Goal: Information Seeking & Learning: Learn about a topic

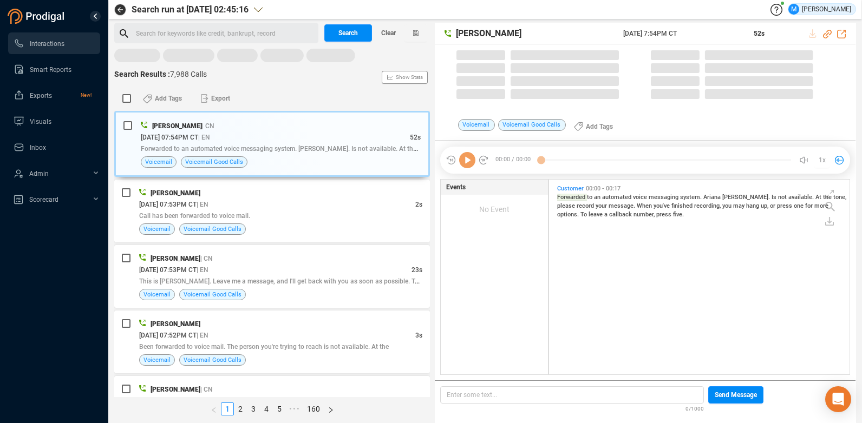
scroll to position [192, 295]
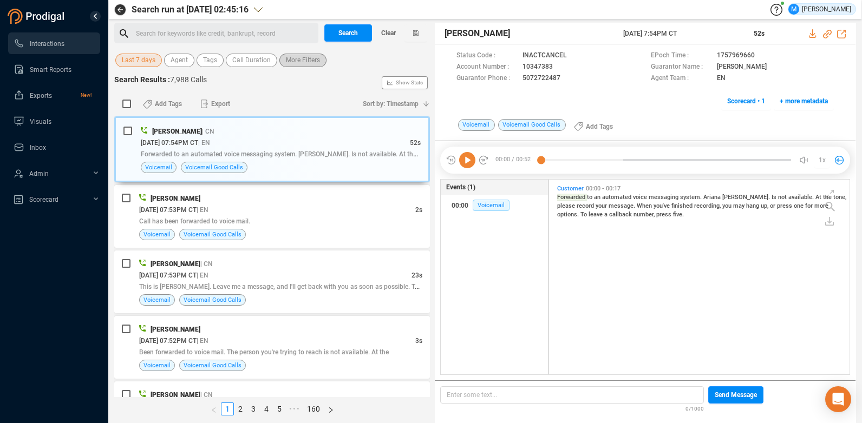
click at [301, 58] on span "More Filters" at bounding box center [303, 61] width 34 height 14
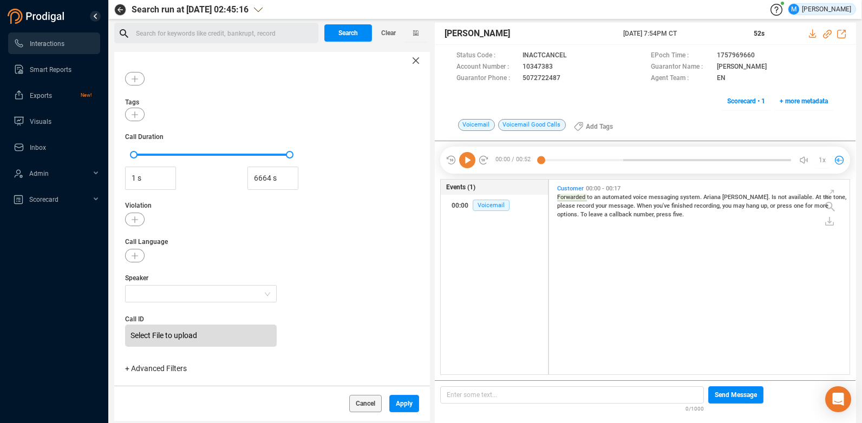
scroll to position [66, 0]
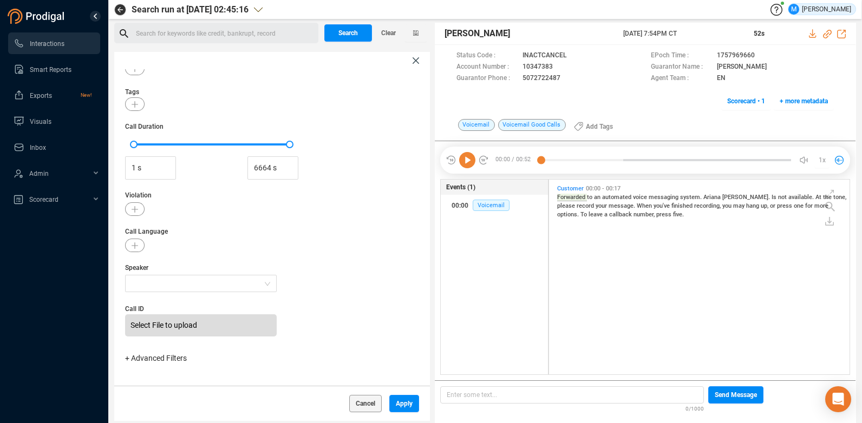
click at [155, 357] on span "+ Advanced Filters" at bounding box center [156, 358] width 62 height 9
click at [125, 358] on div "Call Date Last 7 days Agent Tags Call Duration 1 s 6664 s Violation Call Langua…" at bounding box center [272, 227] width 316 height 317
click at [127, 358] on span "+ Advanced Filters" at bounding box center [156, 358] width 62 height 9
click at [148, 357] on span "+ Advanced Filters" at bounding box center [156, 358] width 62 height 9
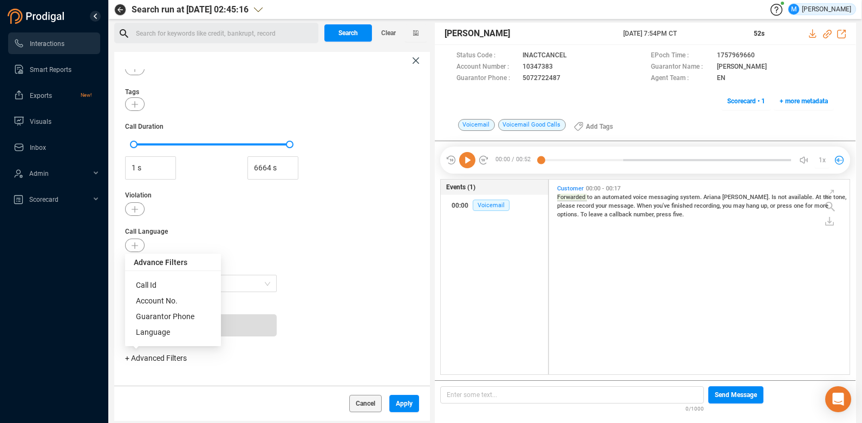
click at [148, 357] on span "+ Advanced Filters" at bounding box center [156, 358] width 62 height 9
click at [129, 360] on span "+ Advanced Filters" at bounding box center [156, 358] width 62 height 9
click at [327, 220] on div "Call Date Last 7 days Agent Tags Call Duration 1 s 6664 s Violation Call Langua…" at bounding box center [272, 227] width 316 height 317
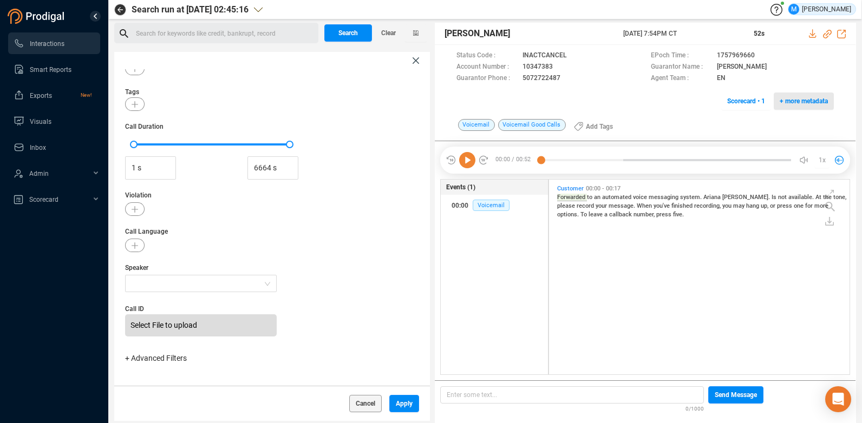
click at [801, 101] on span "+ more metadata" at bounding box center [804, 101] width 48 height 17
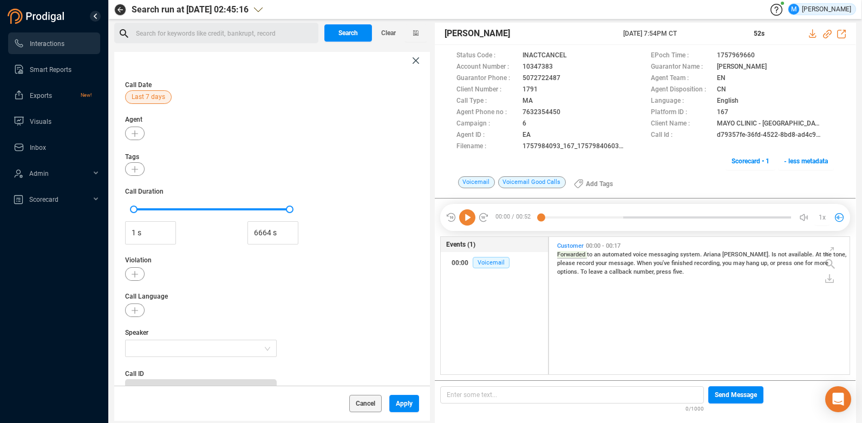
scroll to position [0, 0]
click at [42, 41] on span "Interactions" at bounding box center [47, 44] width 35 height 8
click at [366, 401] on span "Cancel" at bounding box center [365, 403] width 19 height 17
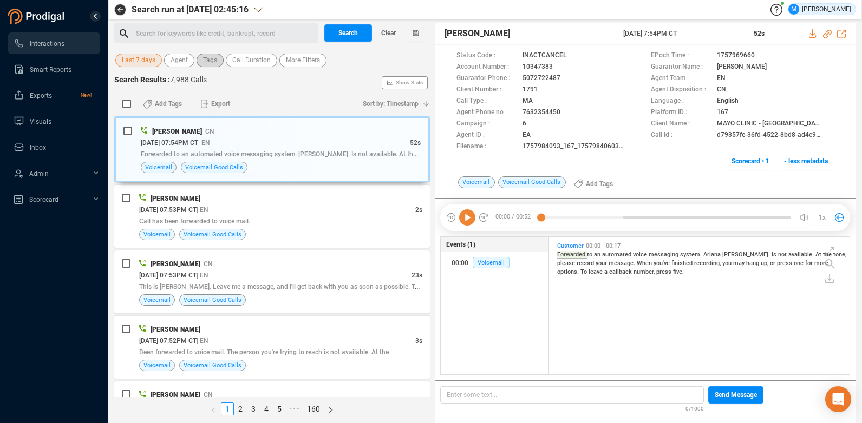
click at [214, 58] on span "Tags" at bounding box center [210, 61] width 14 height 14
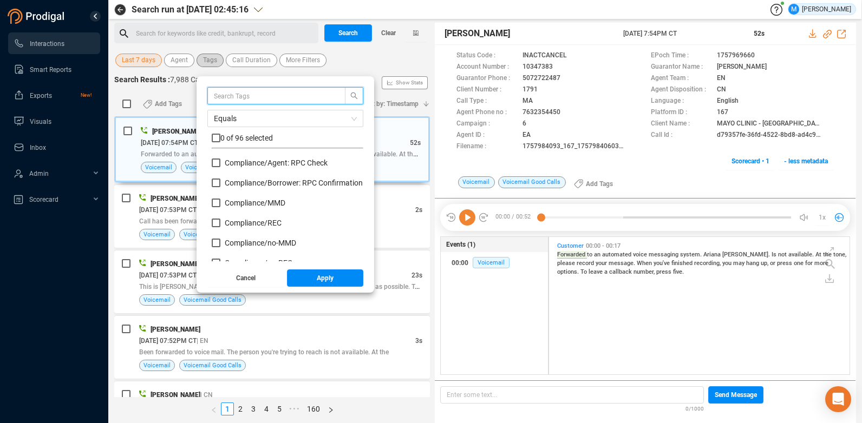
scroll to position [101, 146]
click at [214, 58] on span "Tags" at bounding box center [210, 61] width 14 height 14
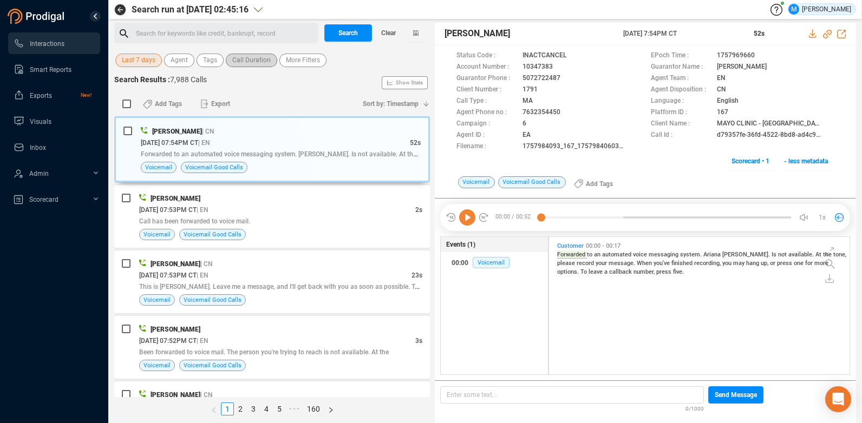
click at [246, 58] on span "Call Duration" at bounding box center [251, 61] width 38 height 14
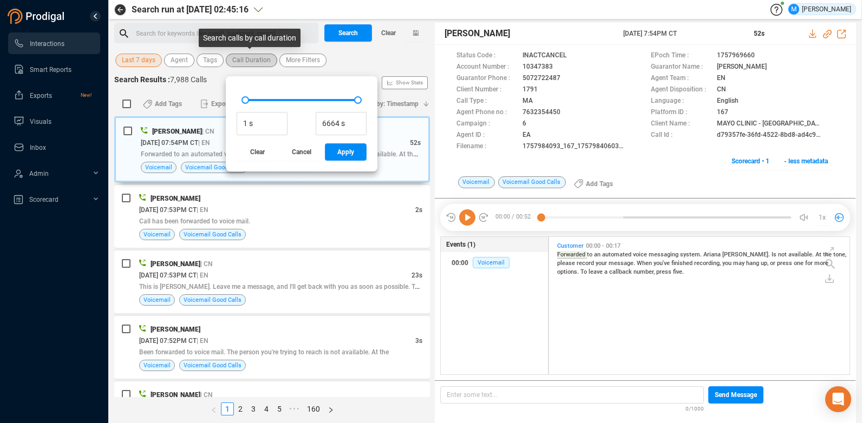
click at [246, 58] on span "Call Duration" at bounding box center [251, 61] width 38 height 14
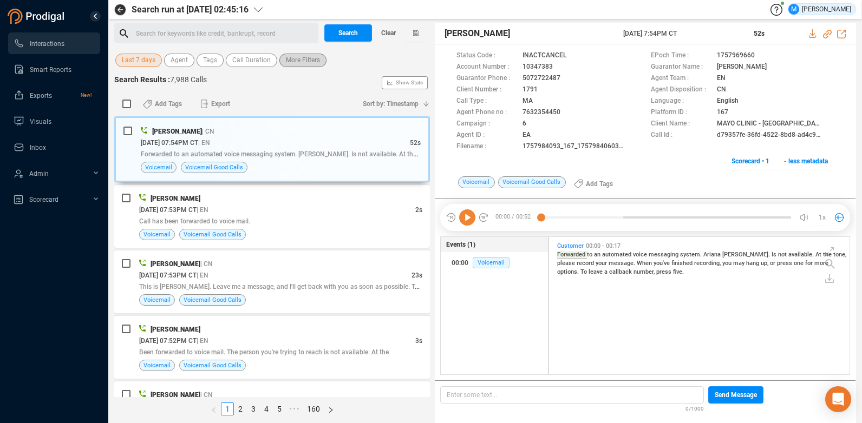
click at [290, 58] on span "More Filters" at bounding box center [303, 61] width 34 height 14
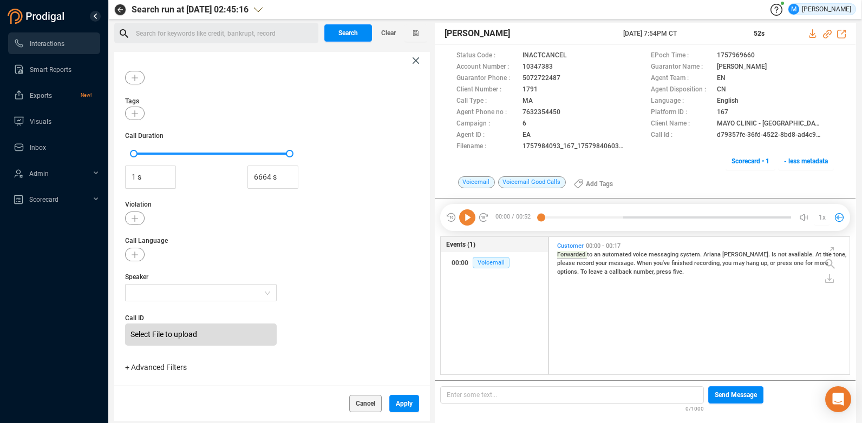
scroll to position [66, 0]
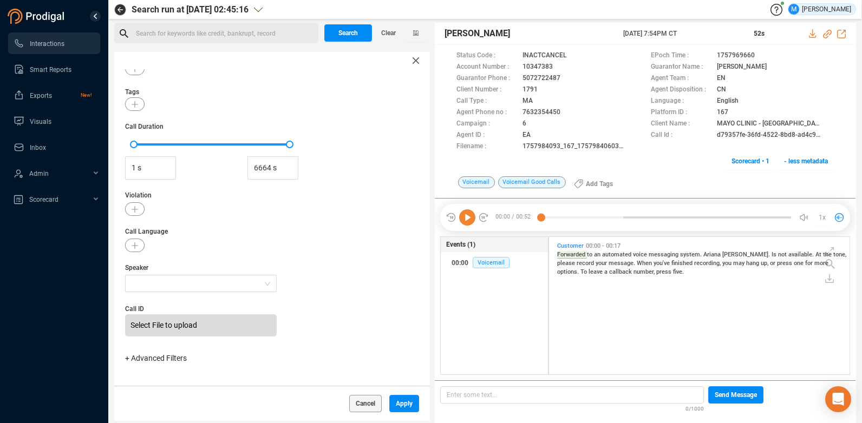
click at [165, 326] on label "Select File to upload" at bounding box center [201, 326] width 152 height 22
click at [0, 0] on input "Select File to upload" at bounding box center [0, 0] width 0 height 0
click at [132, 361] on span "+ Advanced Filters" at bounding box center [156, 358] width 62 height 9
click at [310, 234] on span "Call Language" at bounding box center [272, 232] width 294 height 10
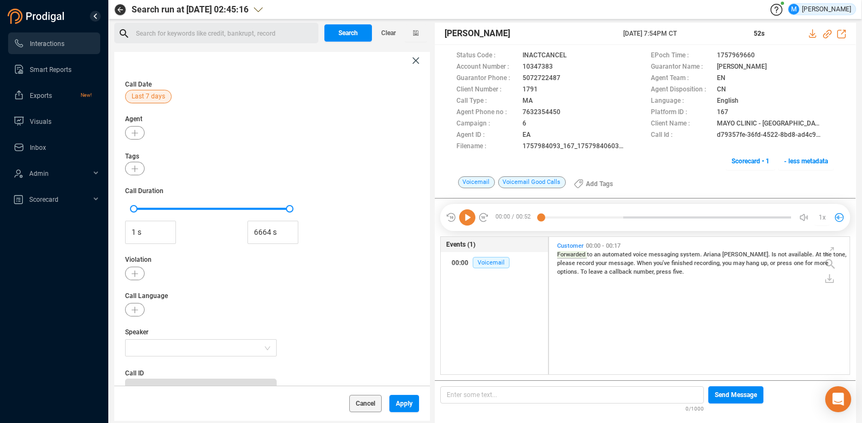
scroll to position [0, 0]
click at [417, 60] on icon at bounding box center [416, 60] width 6 height 6
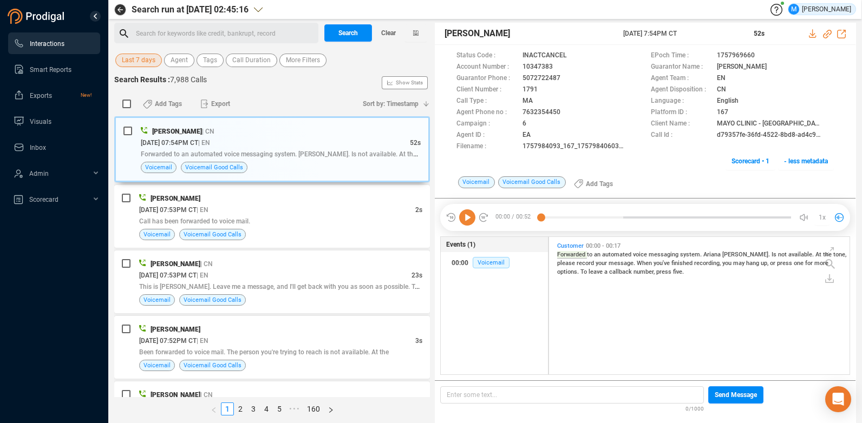
click at [46, 45] on span "Interactions" at bounding box center [47, 44] width 35 height 8
